Goal: Subscribe to service/newsletter

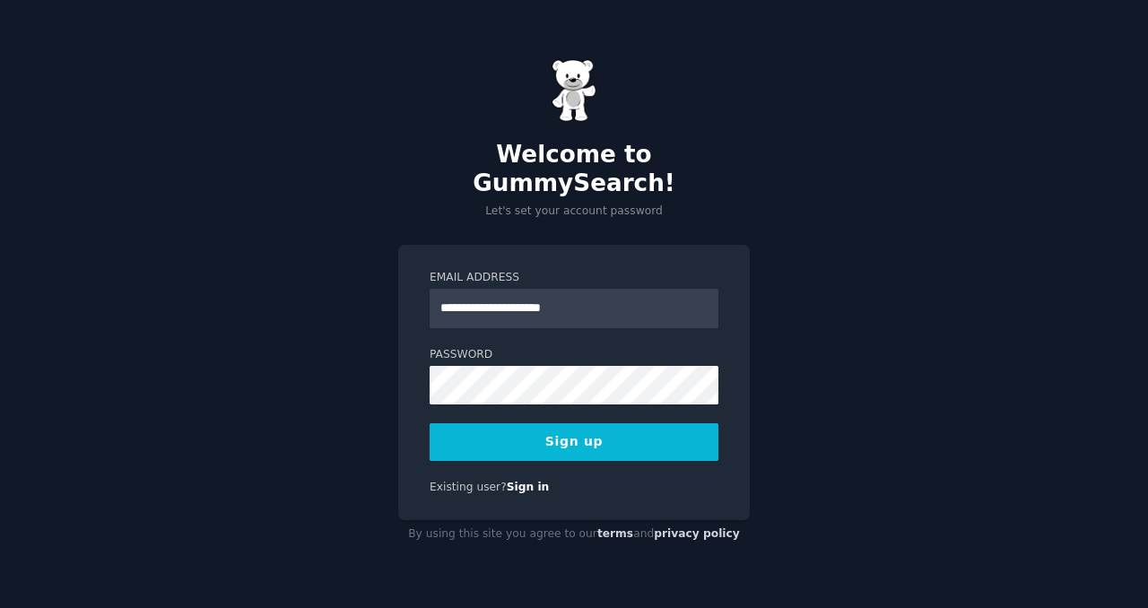
type input "**********"
click at [430, 423] on button "Sign up" at bounding box center [574, 442] width 289 height 38
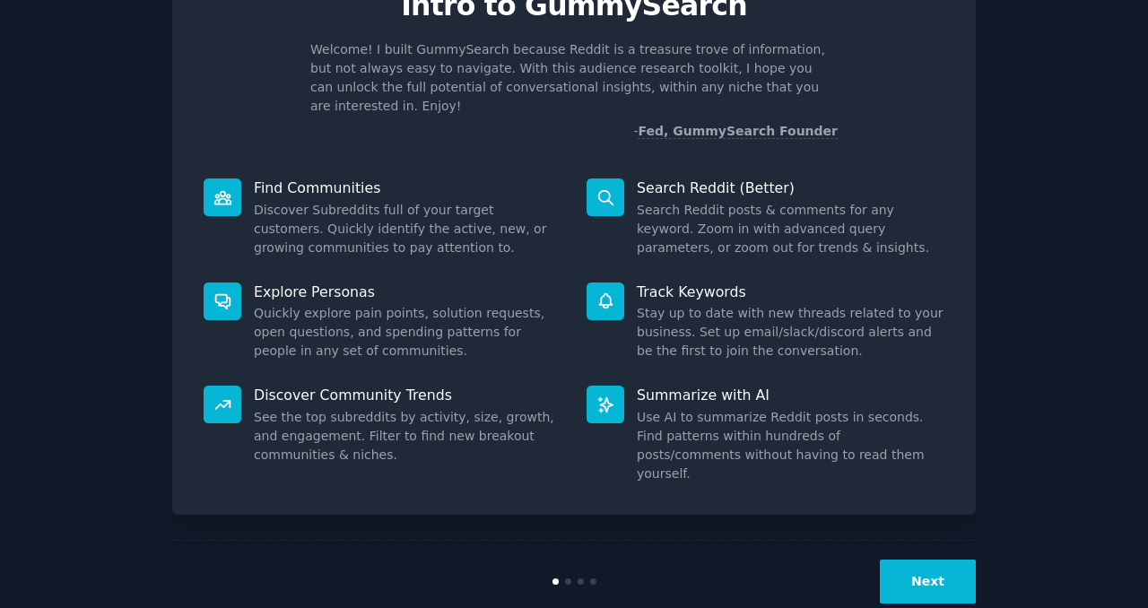
click at [916, 560] on button "Next" at bounding box center [928, 582] width 96 height 44
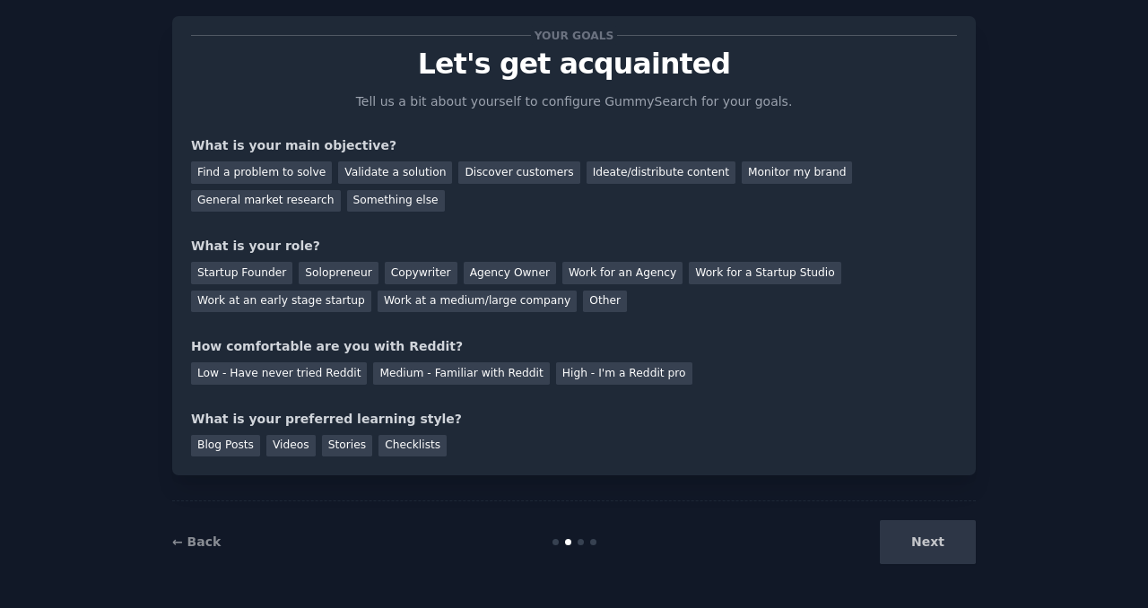
scroll to position [33, 0]
click at [916, 557] on div "Next" at bounding box center [842, 543] width 268 height 44
click at [906, 543] on div "Next" at bounding box center [842, 543] width 268 height 44
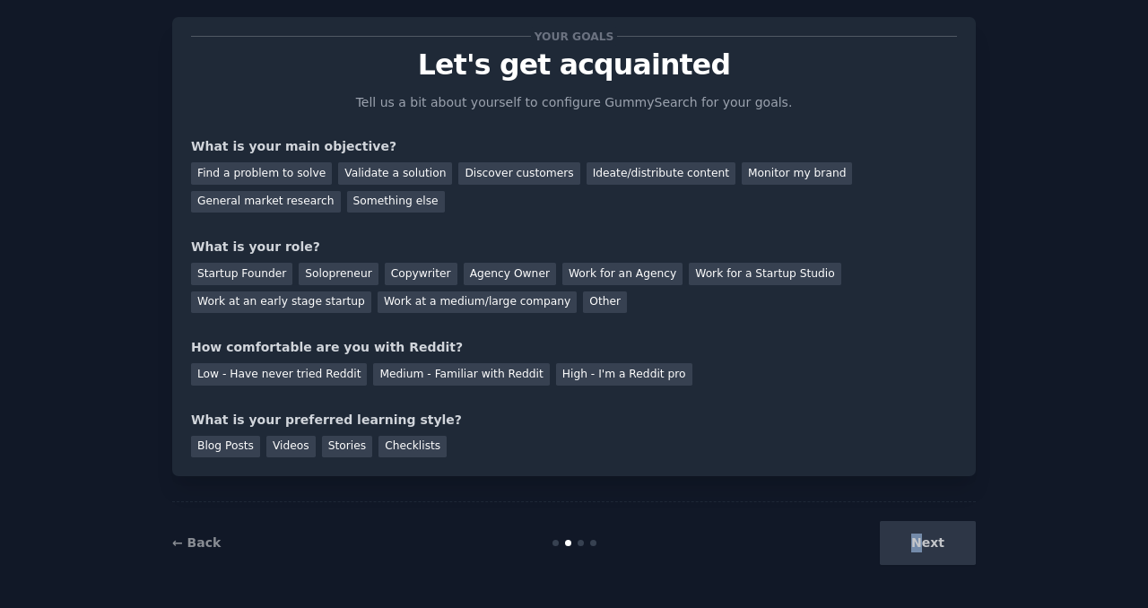
click at [906, 543] on div "Next" at bounding box center [842, 543] width 268 height 44
click at [855, 543] on div "Next" at bounding box center [842, 543] width 268 height 44
click at [277, 178] on div "Find a problem to solve" at bounding box center [261, 173] width 141 height 22
click at [226, 275] on div "Startup Founder" at bounding box center [241, 274] width 101 height 22
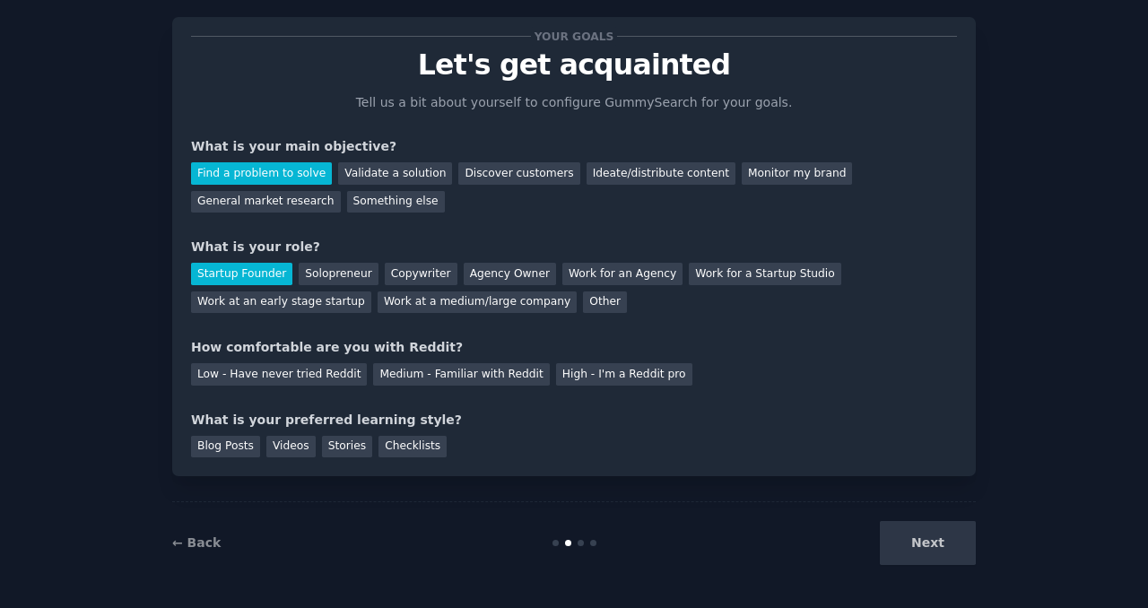
click at [260, 349] on div "How comfortable are you with Reddit?" at bounding box center [574, 347] width 766 height 19
click at [270, 361] on div "Low - Have never tried Reddit Medium - Familiar with Reddit High - I'm a Reddit…" at bounding box center [574, 371] width 766 height 29
click at [289, 375] on div "Low - Have never tried Reddit" at bounding box center [279, 374] width 176 height 22
click at [385, 443] on div "Checklists" at bounding box center [412, 447] width 68 height 22
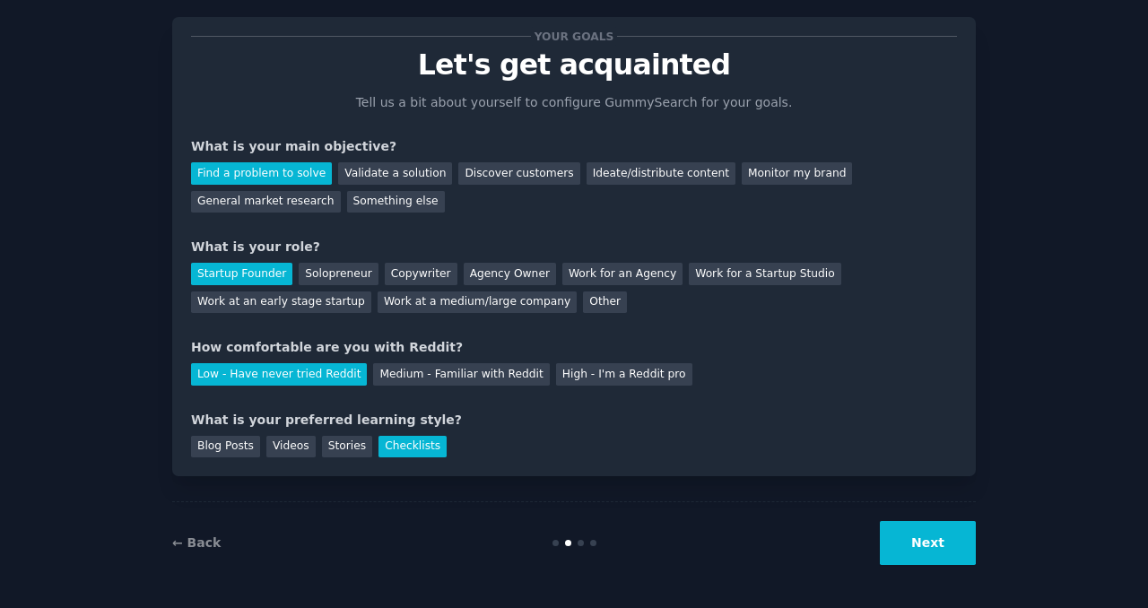
click at [934, 546] on button "Next" at bounding box center [928, 543] width 96 height 44
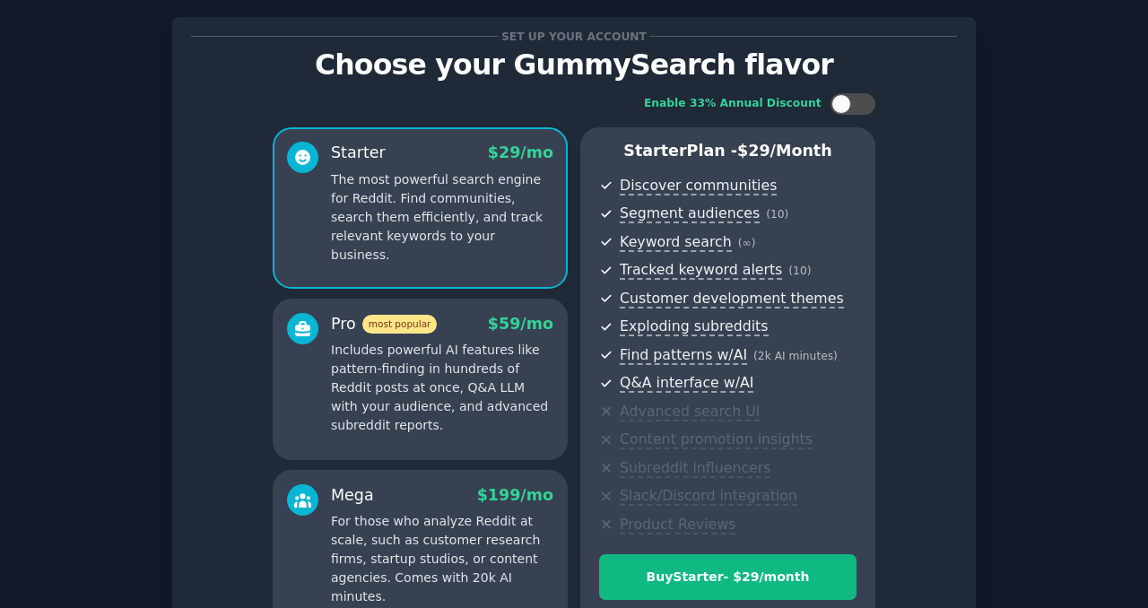
scroll to position [226, 0]
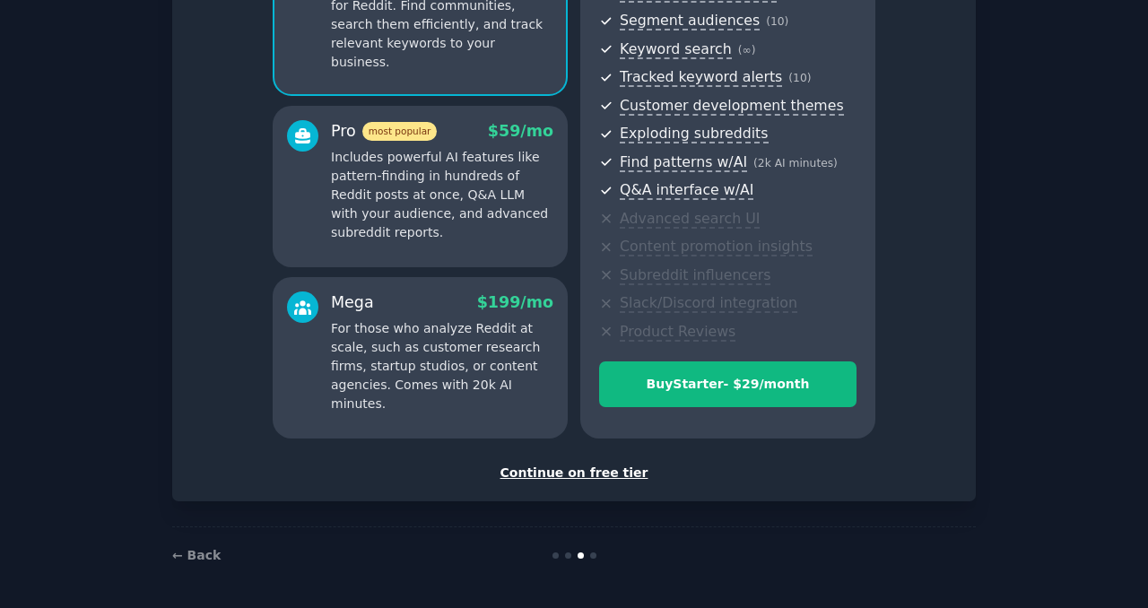
click at [577, 466] on div "Continue on free tier" at bounding box center [574, 473] width 766 height 19
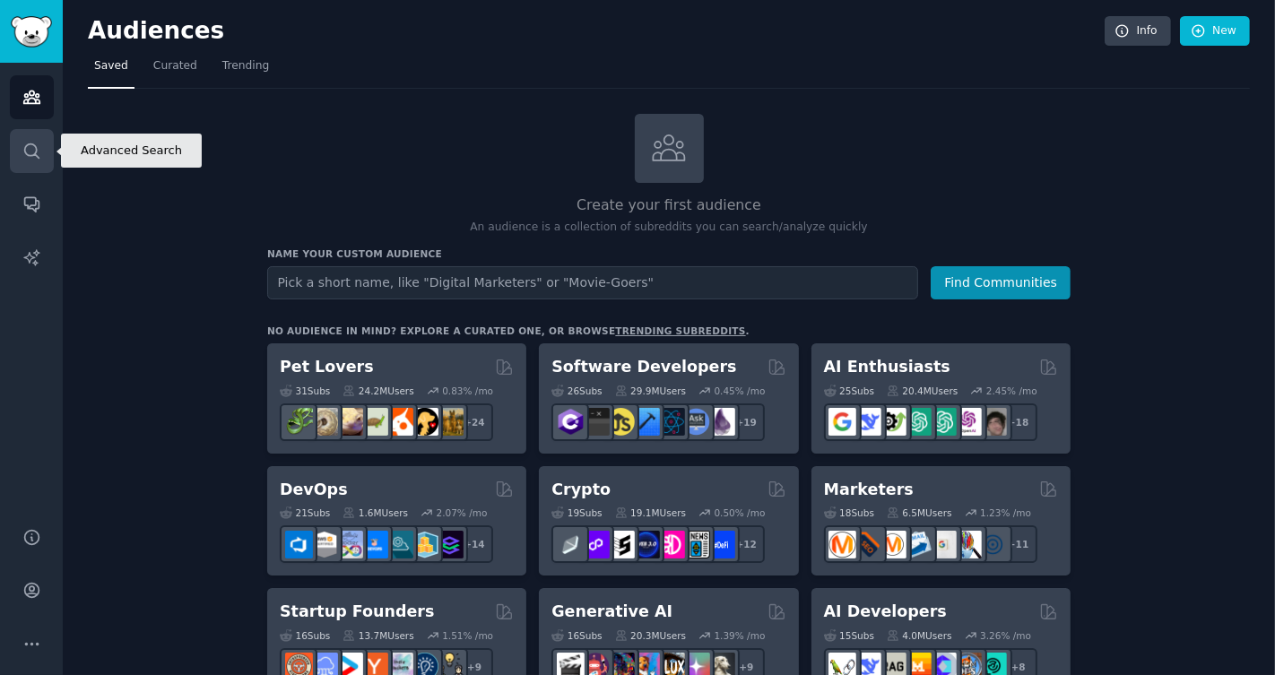
click at [26, 143] on icon "Sidebar" at bounding box center [31, 151] width 19 height 19
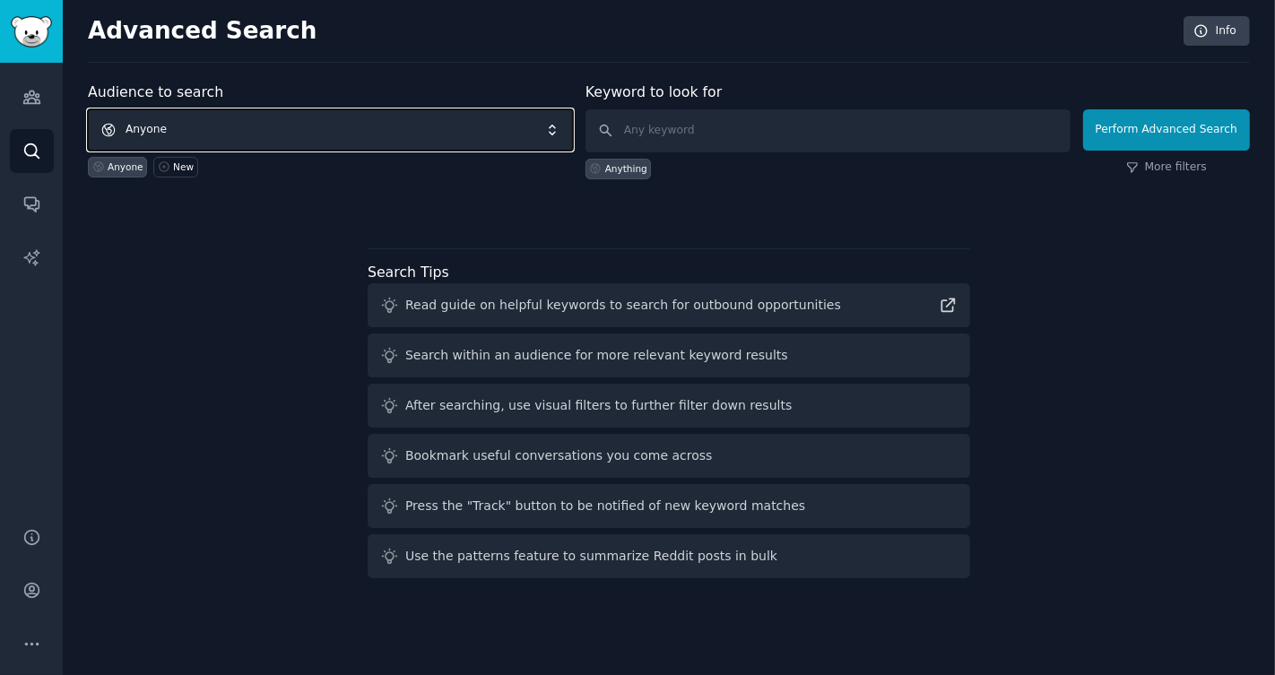
click at [334, 129] on span "Anyone" at bounding box center [330, 129] width 485 height 41
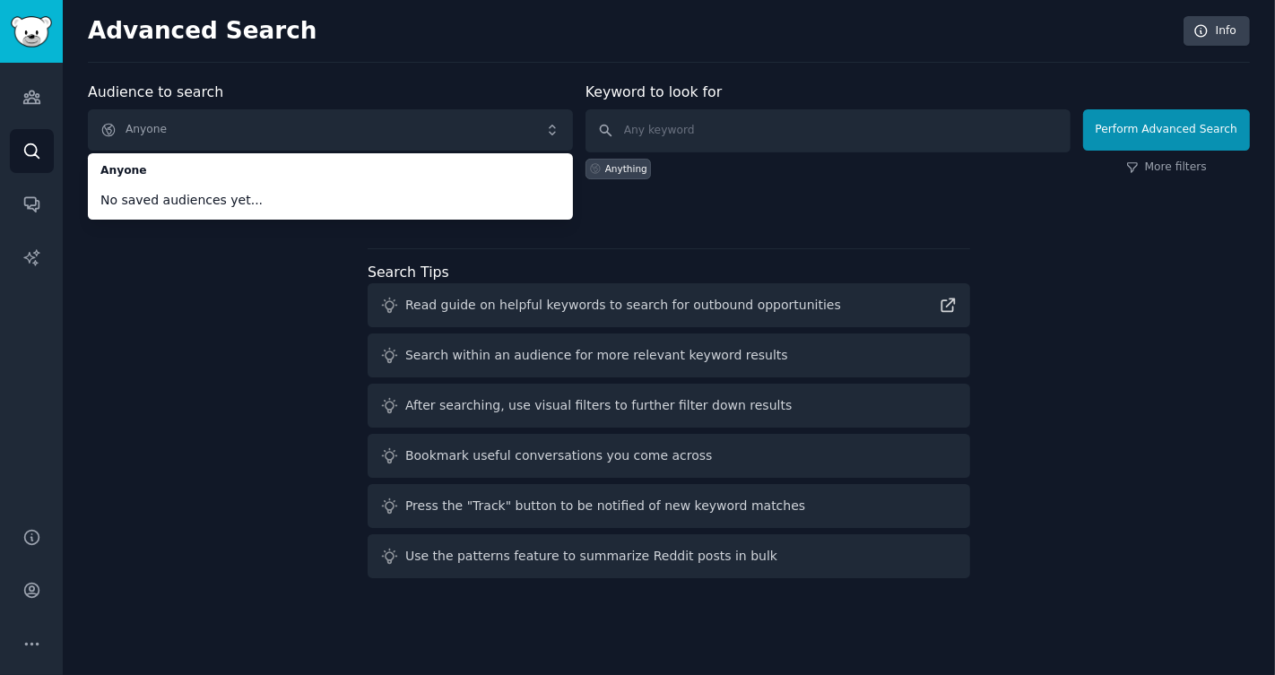
click at [289, 292] on div "Audience to search Anyone Anyone No saved audiences yet... Anyone New Keyword t…" at bounding box center [669, 334] width 1162 height 504
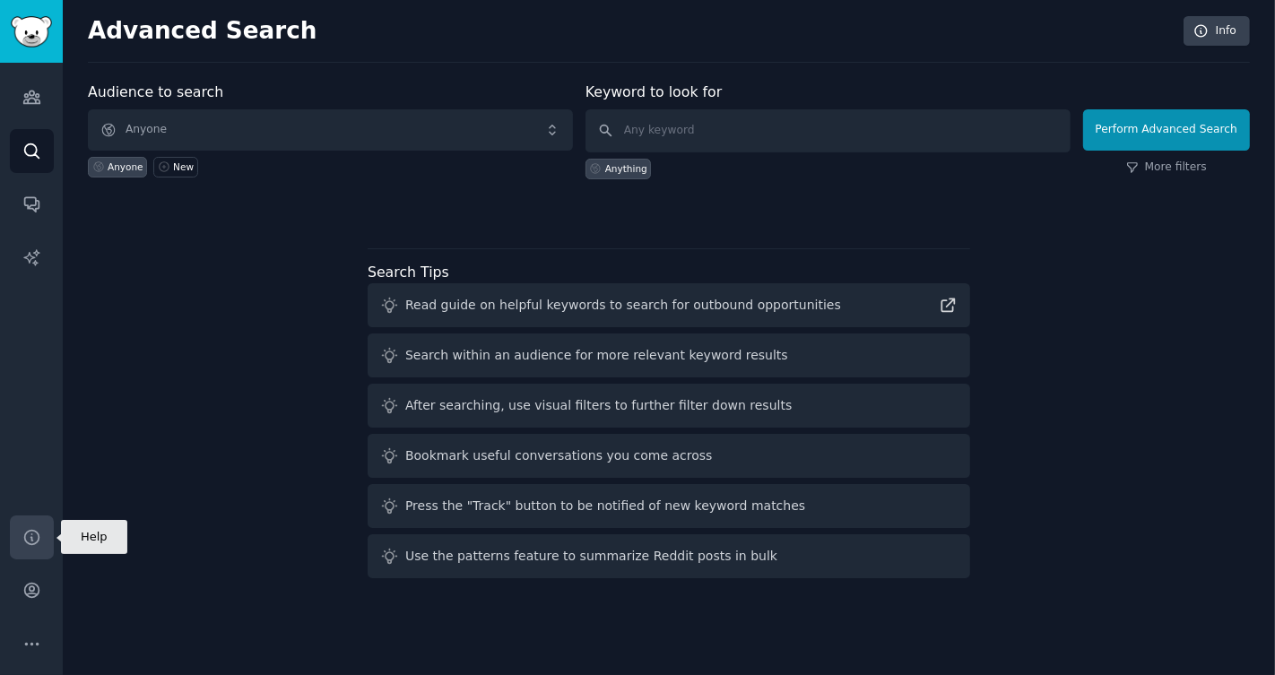
click at [32, 526] on link "Help" at bounding box center [32, 538] width 44 height 44
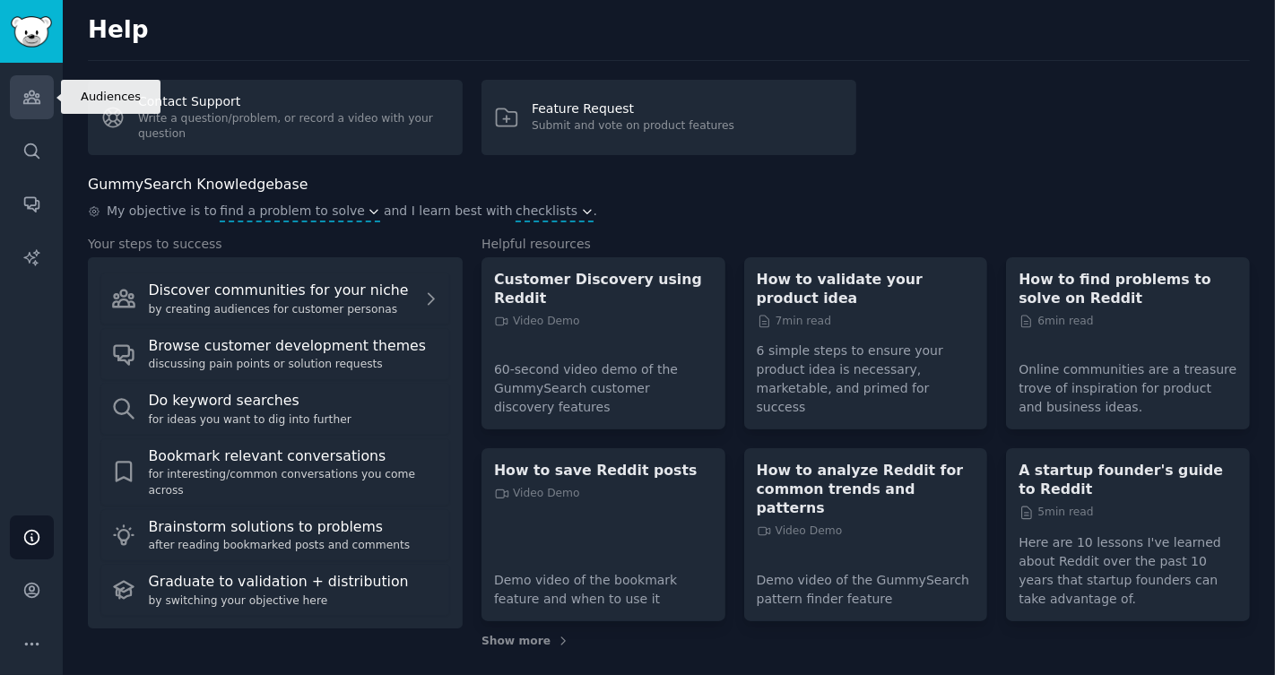
click at [30, 91] on icon "Sidebar" at bounding box center [31, 97] width 16 height 13
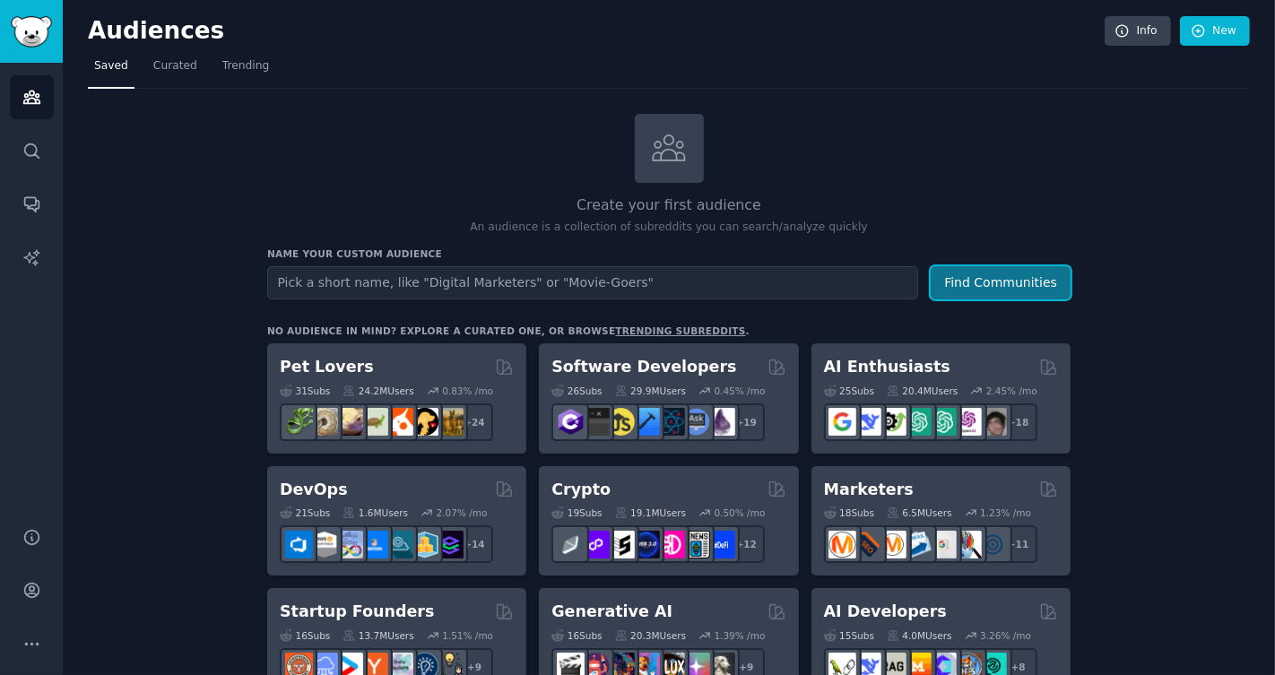
click at [1033, 275] on button "Find Communities" at bounding box center [1001, 282] width 140 height 33
click at [42, 34] on img "Sidebar" at bounding box center [31, 31] width 41 height 31
click at [154, 64] on span "Curated" at bounding box center [175, 66] width 44 height 16
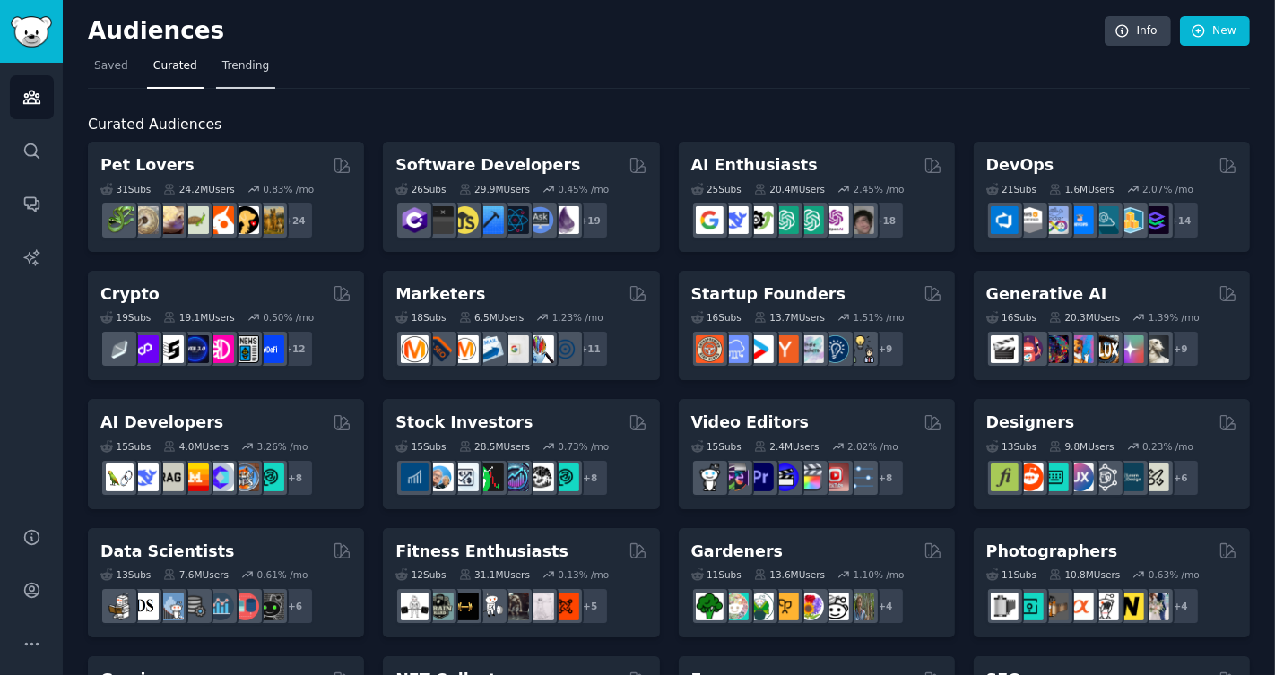
click at [223, 60] on span "Trending" at bounding box center [245, 66] width 47 height 16
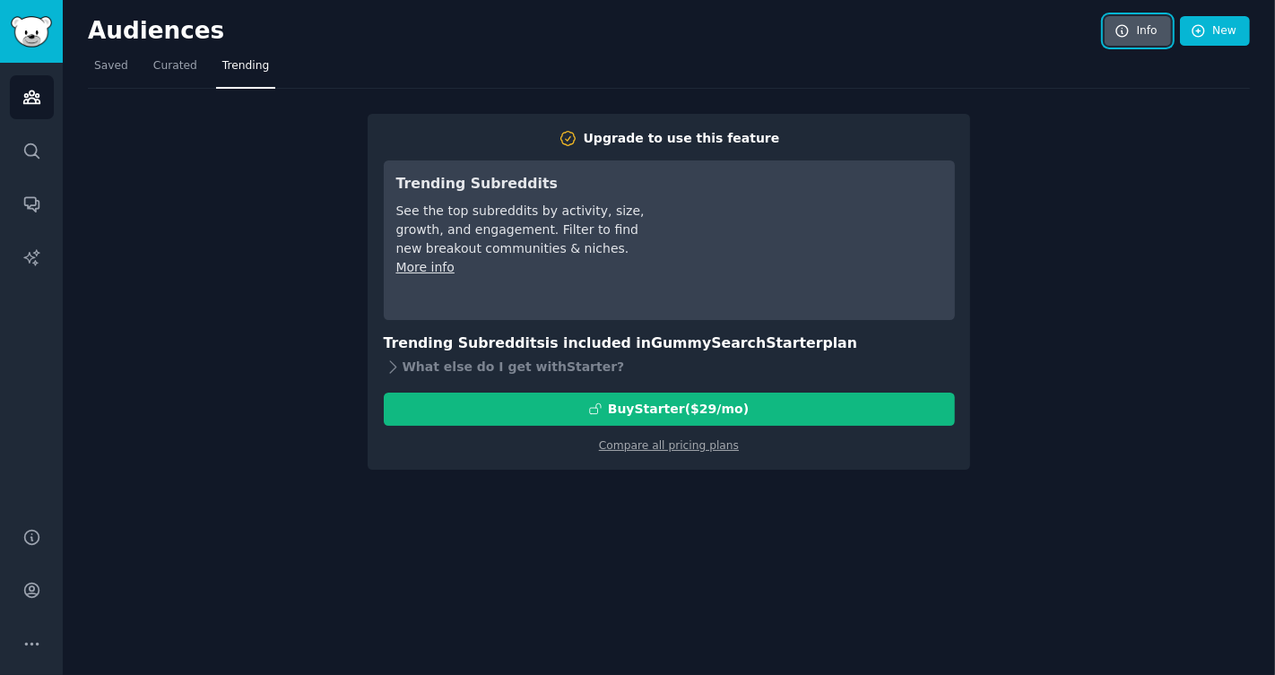
click at [1136, 32] on link "Info" at bounding box center [1138, 31] width 66 height 30
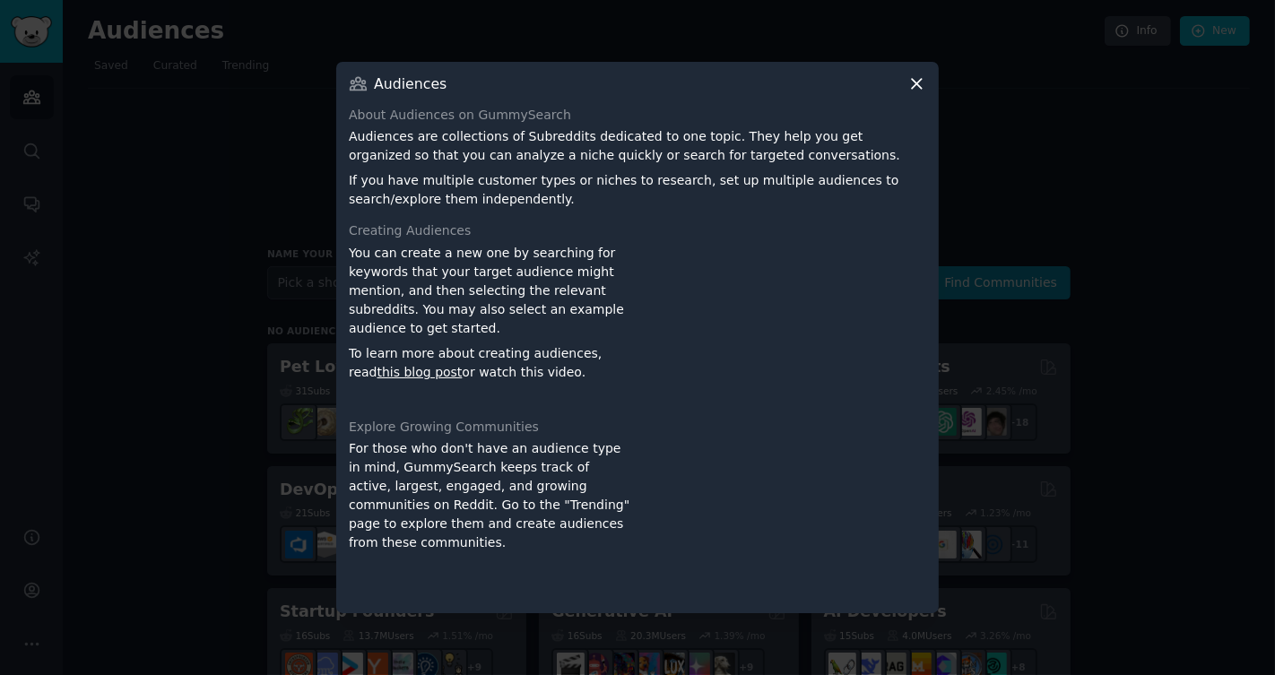
click at [916, 83] on icon at bounding box center [917, 84] width 10 height 10
